Goal: Browse casually

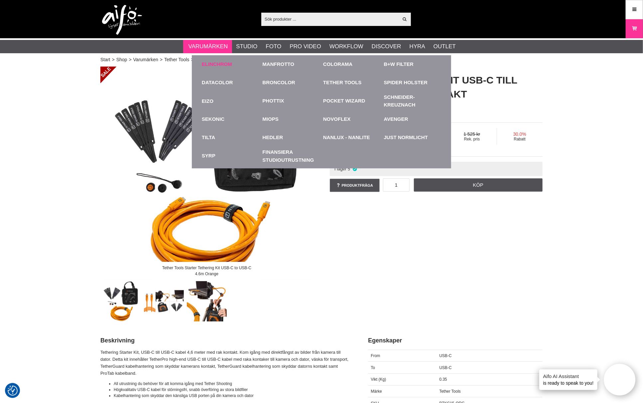
click at [207, 64] on link "Elinchrom" at bounding box center [217, 65] width 30 height 8
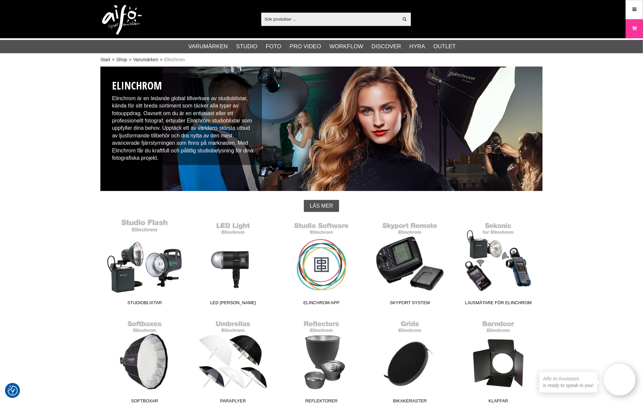
click at [148, 275] on link "Studioblixtar" at bounding box center [144, 263] width 88 height 90
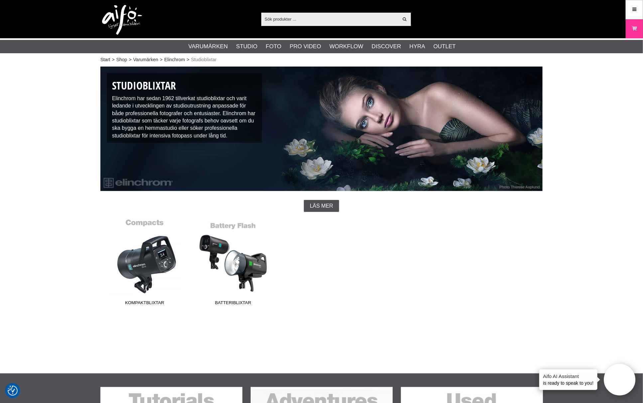
click at [152, 259] on link "Kompaktblixtar" at bounding box center [144, 263] width 88 height 90
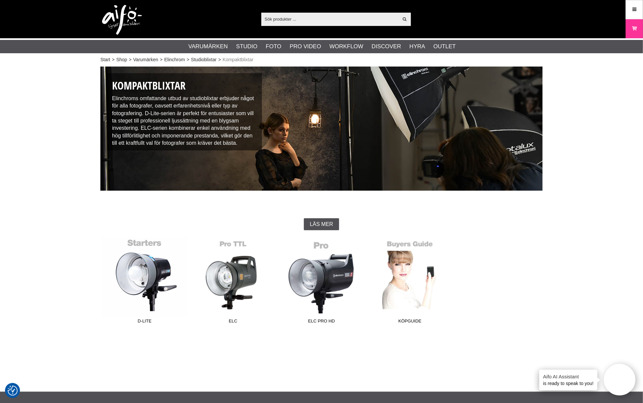
click at [143, 270] on link "D-Lite" at bounding box center [144, 282] width 88 height 90
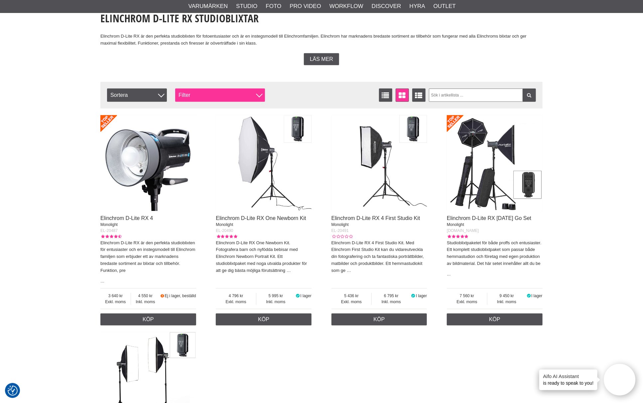
scroll to position [185, 0]
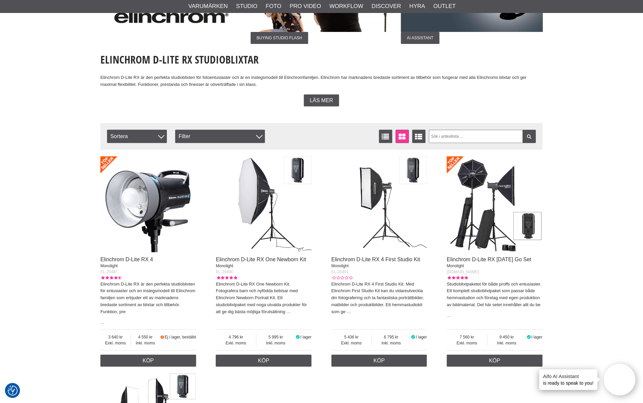
scroll to position [148, 0]
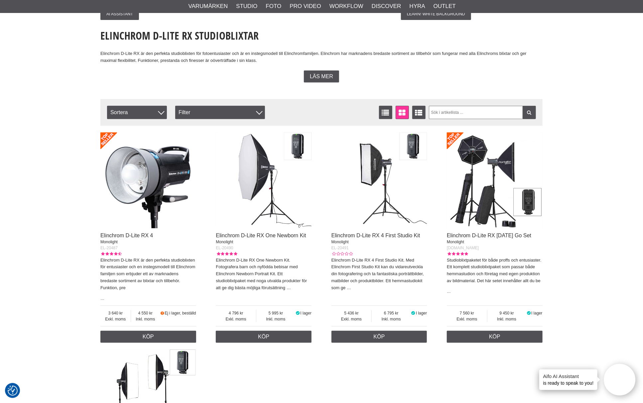
scroll to position [111, 0]
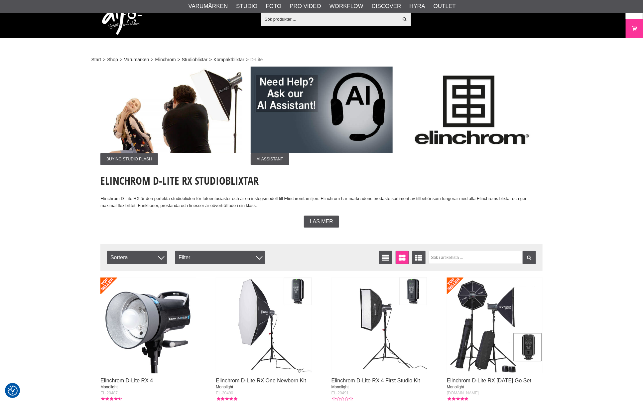
scroll to position [111, 0]
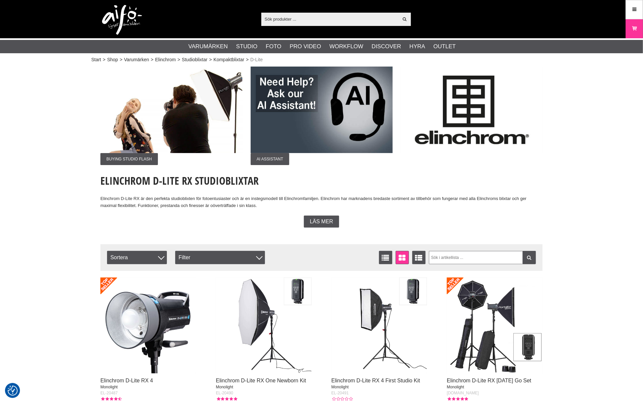
scroll to position [111, 0]
